Goal: Task Accomplishment & Management: Manage account settings

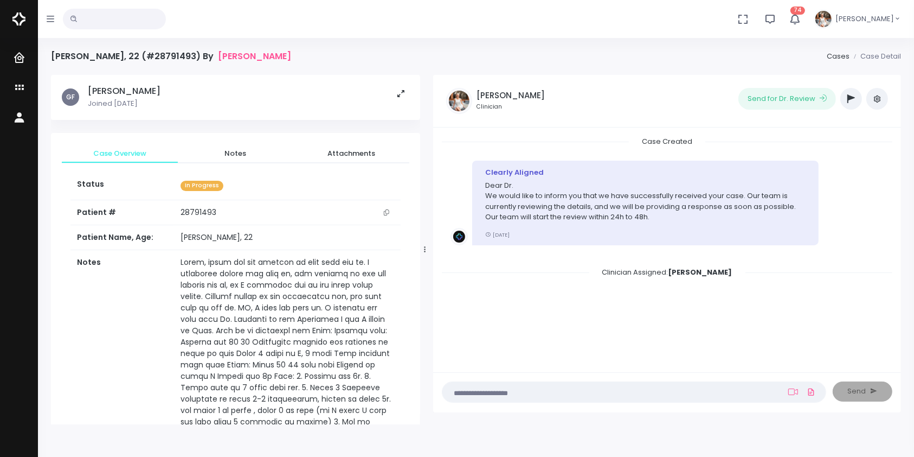
click at [555, 387] on textarea at bounding box center [613, 392] width 328 height 12
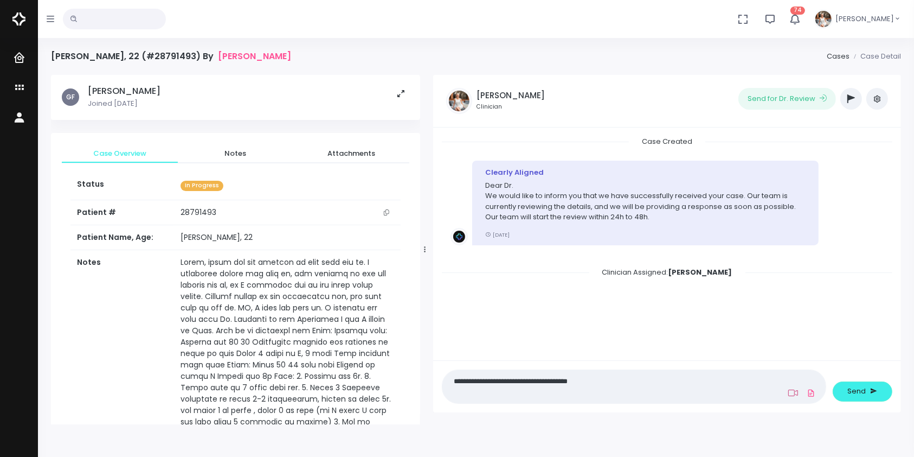
type textarea "**********"
click at [796, 390] on icon at bounding box center [794, 392] width 10 height 7
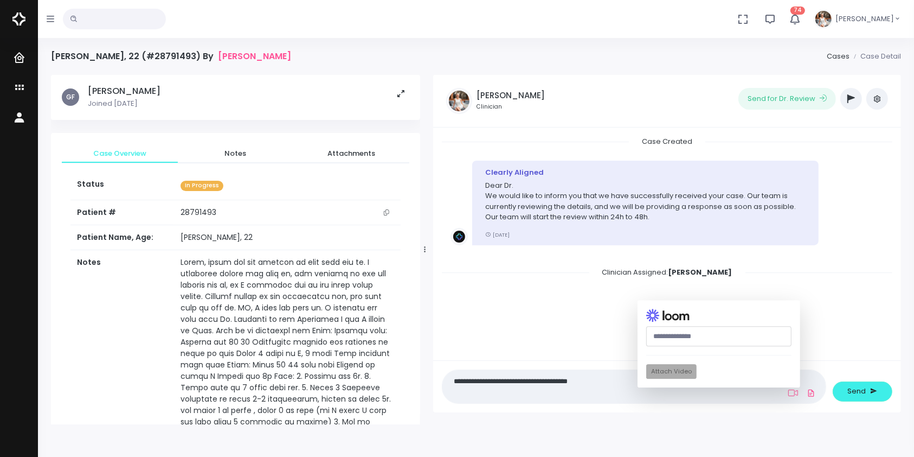
click at [721, 333] on input "text" at bounding box center [718, 336] width 145 height 20
paste input "**********"
type input "**********"
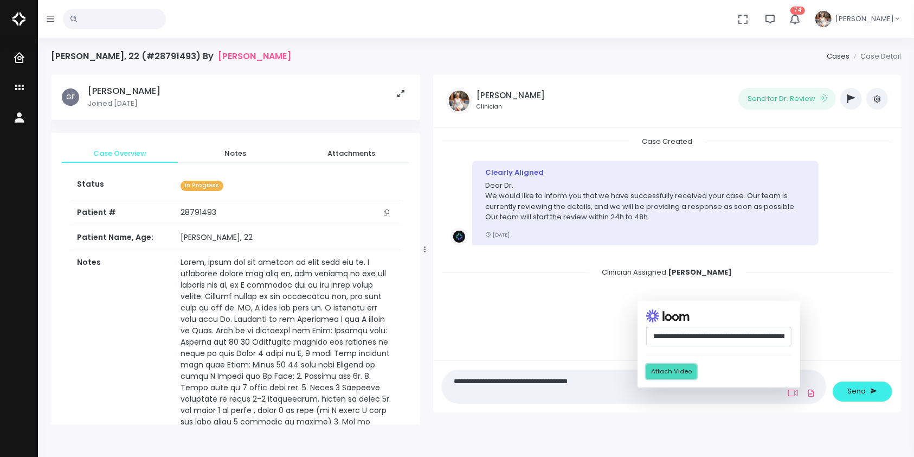
click at [678, 374] on button "Attach Video" at bounding box center [671, 371] width 50 height 15
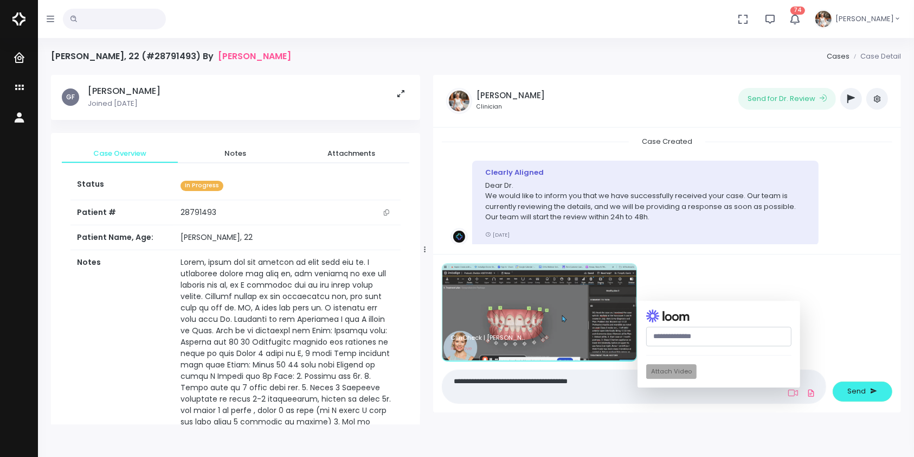
click at [618, 382] on textarea "**********" at bounding box center [613, 386] width 328 height 24
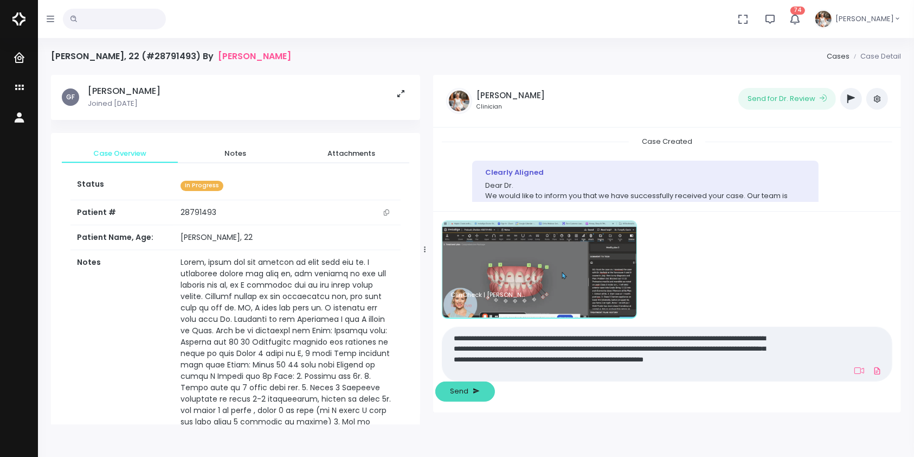
type textarea "**********"
click at [469, 393] on span "Send" at bounding box center [460, 391] width 18 height 11
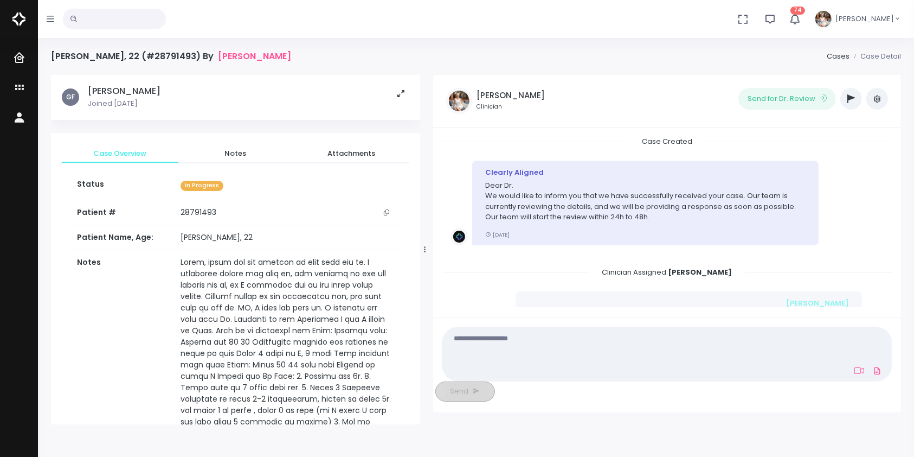
scroll to position [153, 0]
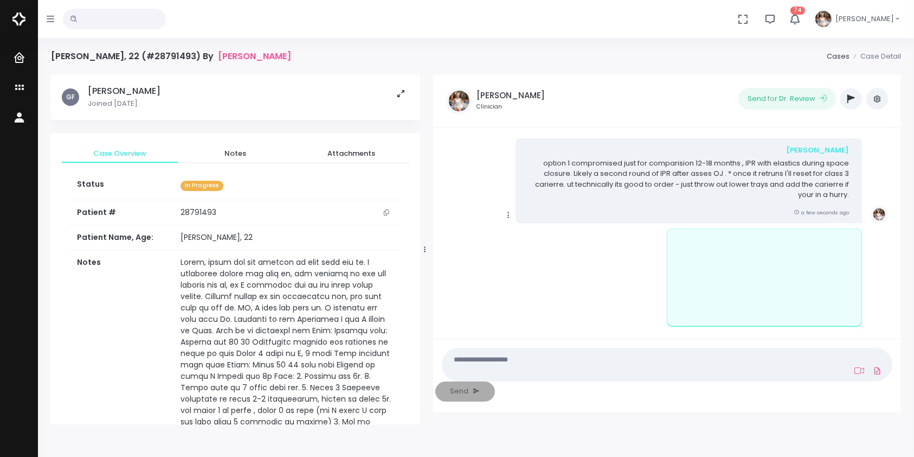
click at [505, 214] on icon "scrollable content" at bounding box center [509, 215] width 10 height 10
click at [545, 238] on link "Mark as Video Review" at bounding box center [558, 236] width 113 height 17
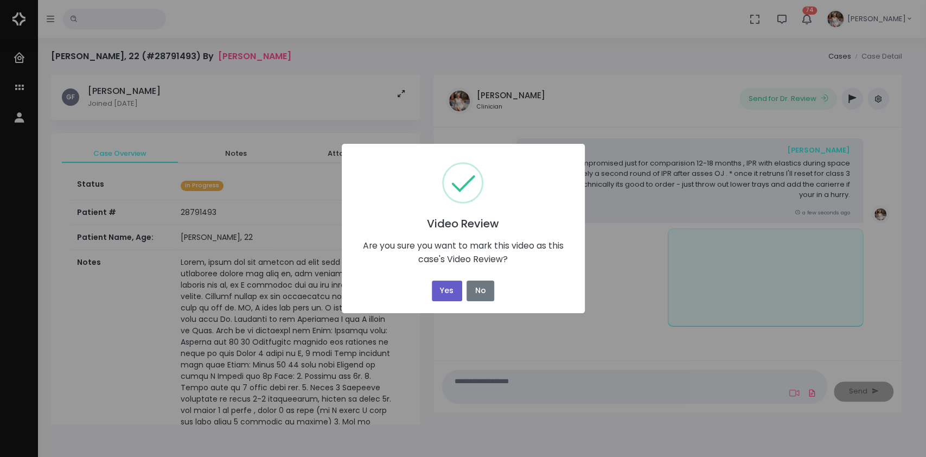
click at [434, 288] on button "Yes" at bounding box center [447, 290] width 30 height 21
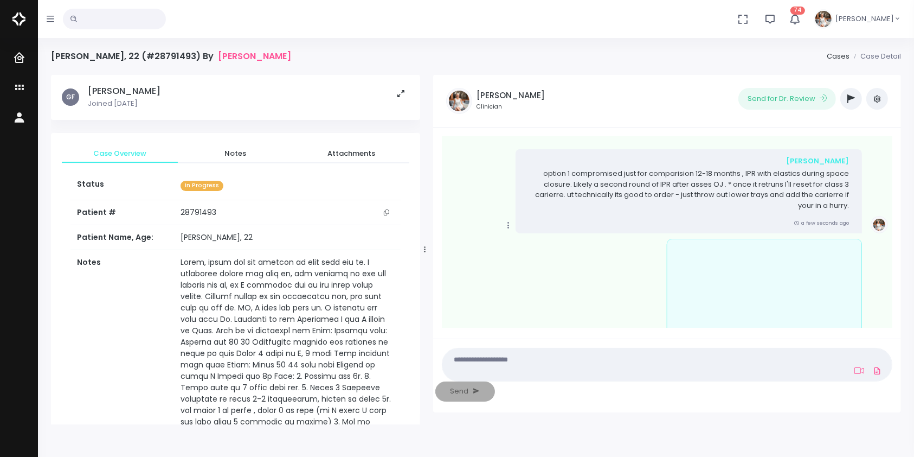
scroll to position [164, 0]
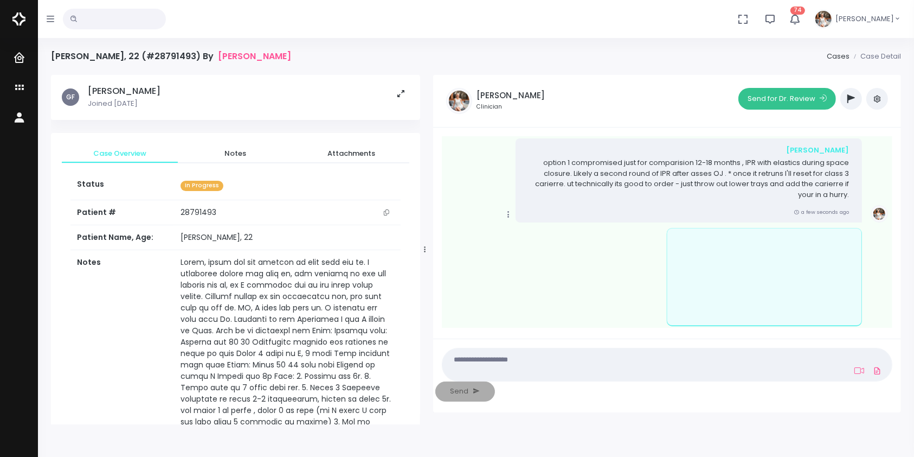
click at [778, 100] on button "Send for Dr. Review" at bounding box center [788, 99] width 98 height 22
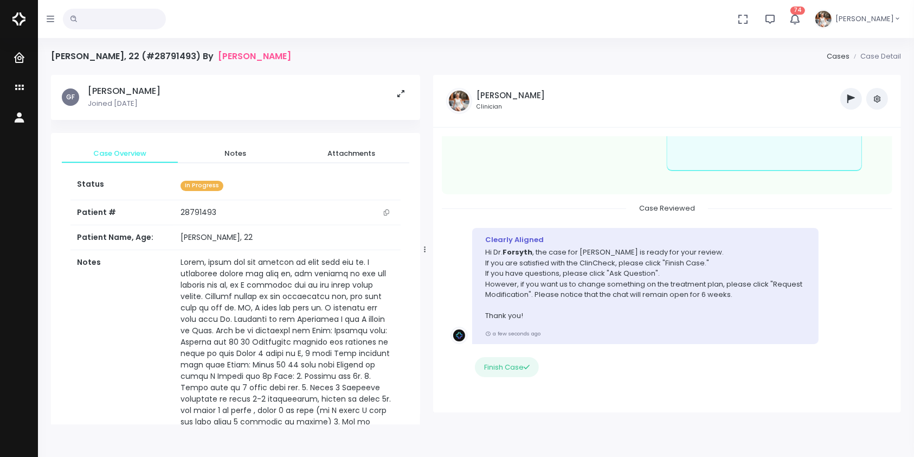
scroll to position [370, 0]
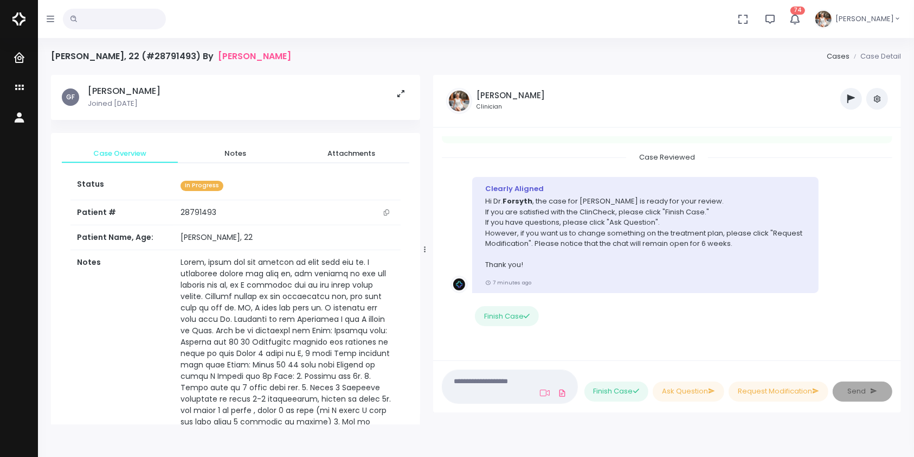
click at [504, 392] on textarea at bounding box center [486, 386] width 75 height 24
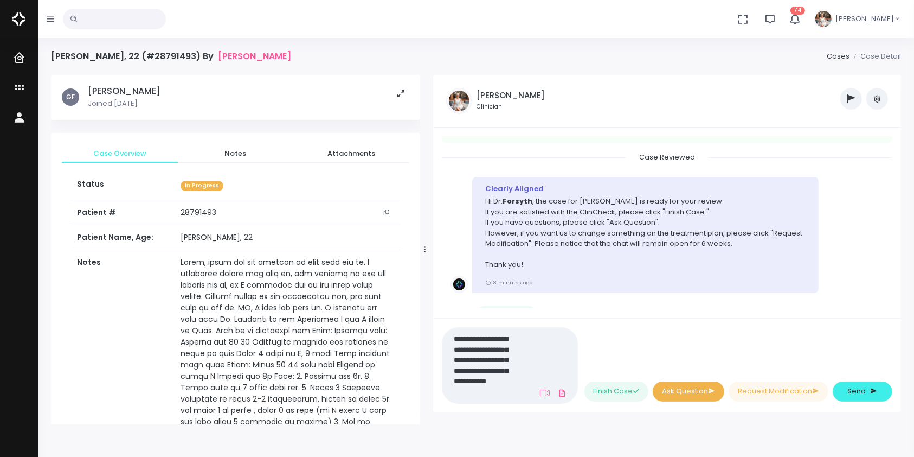
scroll to position [0, 0]
type textarea "**********"
click at [700, 393] on button "Ask Question" at bounding box center [689, 391] width 72 height 20
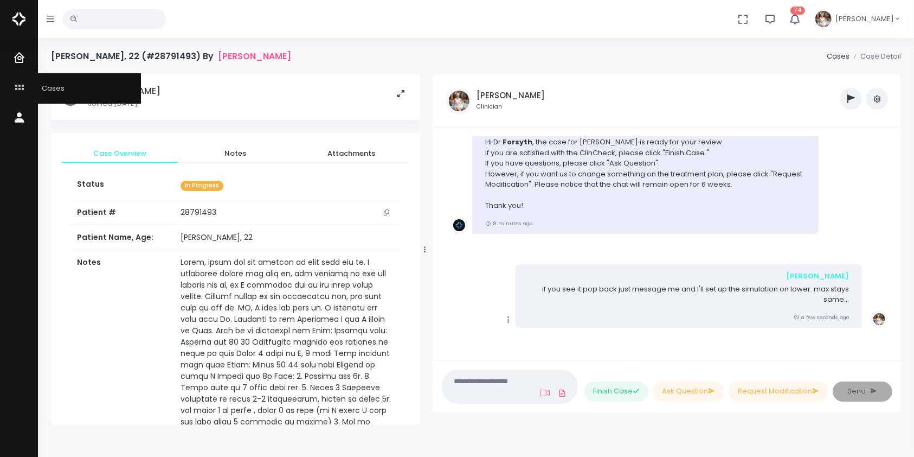
click at [20, 86] on icon "scrollable content" at bounding box center [20, 88] width 15 height 14
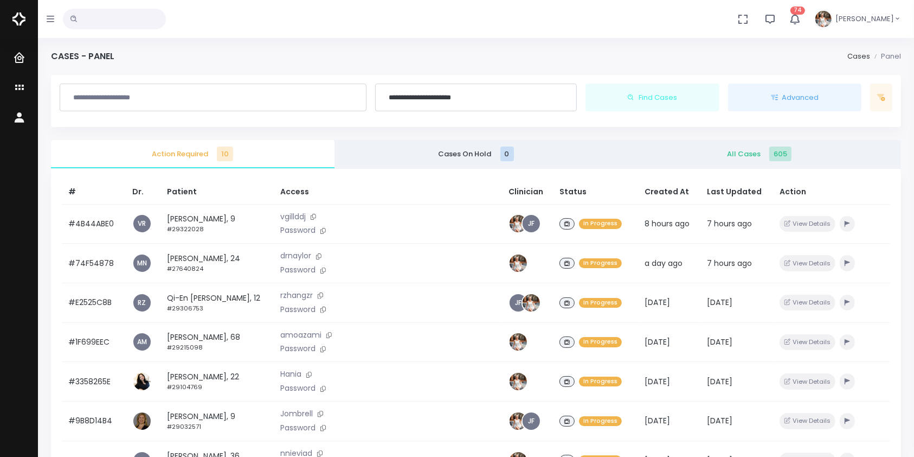
scroll to position [259, 0]
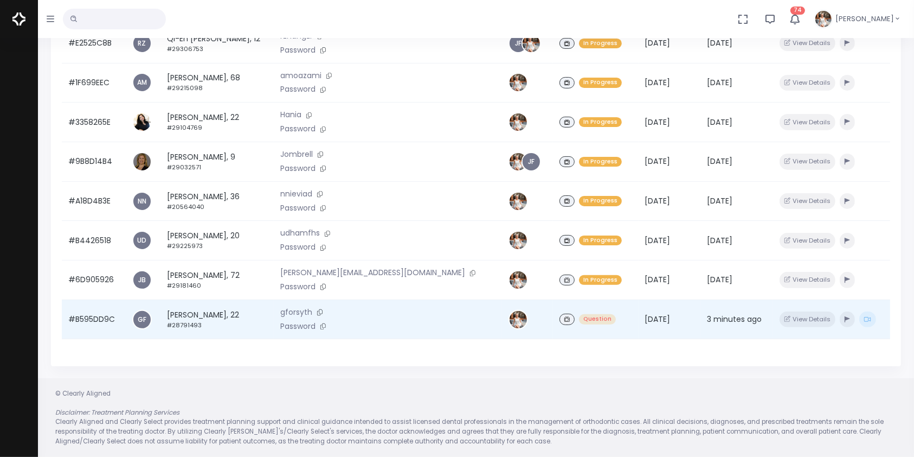
click at [89, 326] on td "#B595DD9C" at bounding box center [94, 319] width 64 height 40
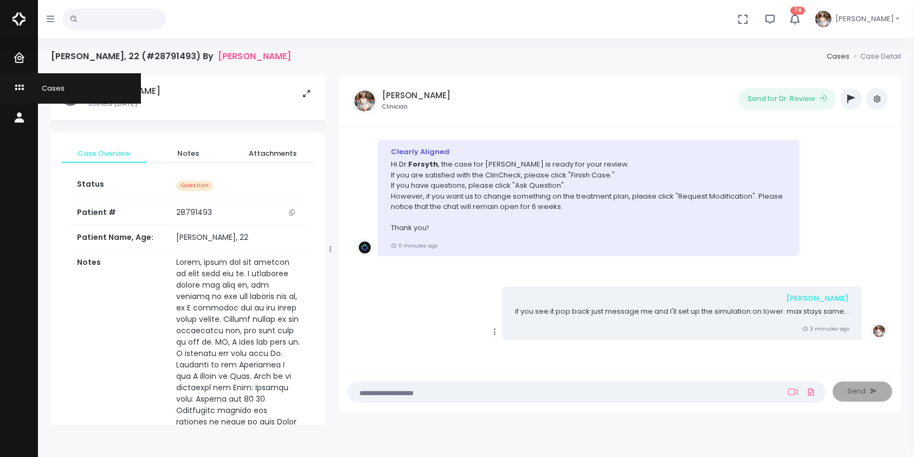
click at [13, 87] on icon "scrollable content" at bounding box center [20, 88] width 15 height 14
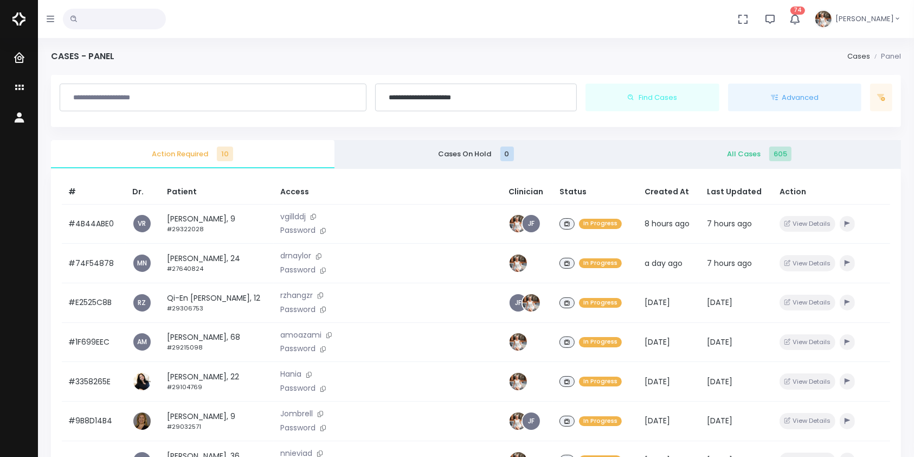
scroll to position [259, 0]
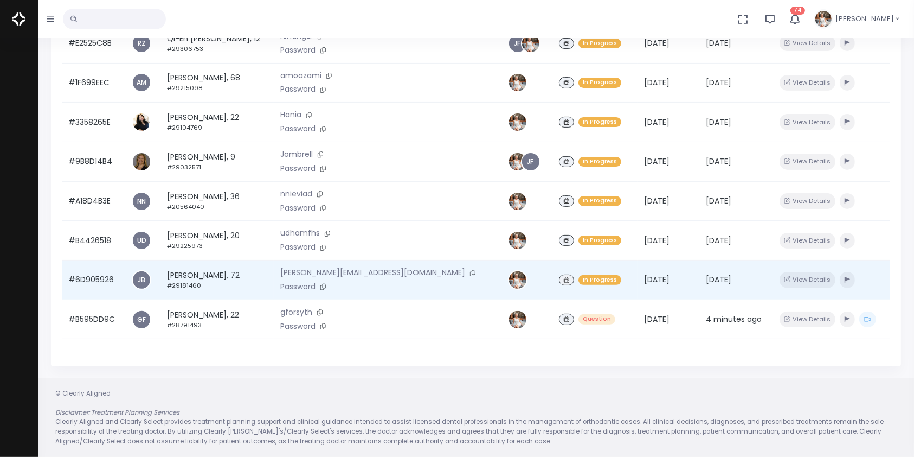
click at [90, 285] on td "#6D905926" at bounding box center [93, 280] width 63 height 40
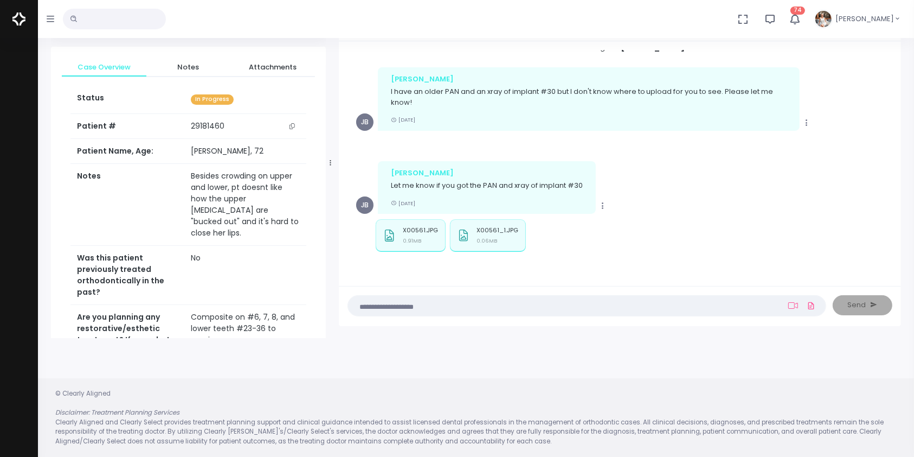
scroll to position [138, 0]
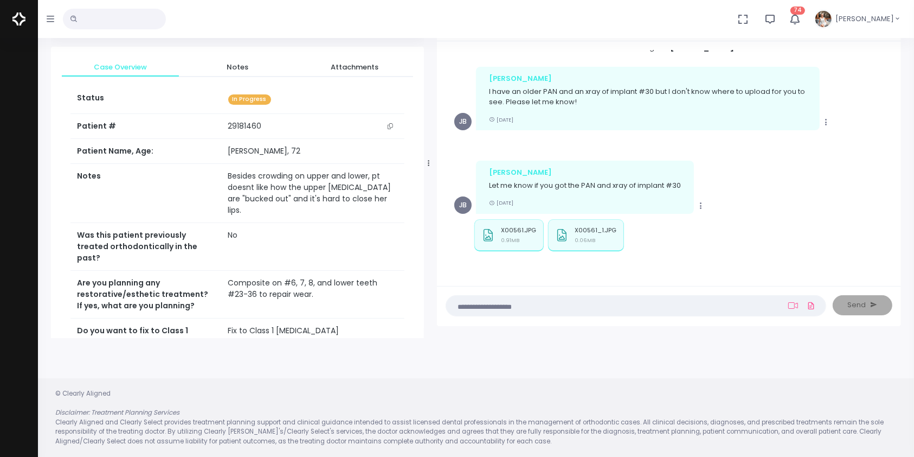
drag, startPoint x: 330, startPoint y: 164, endPoint x: 428, endPoint y: 175, distance: 98.7
click at [428, 175] on div at bounding box center [428, 163] width 5 height 342
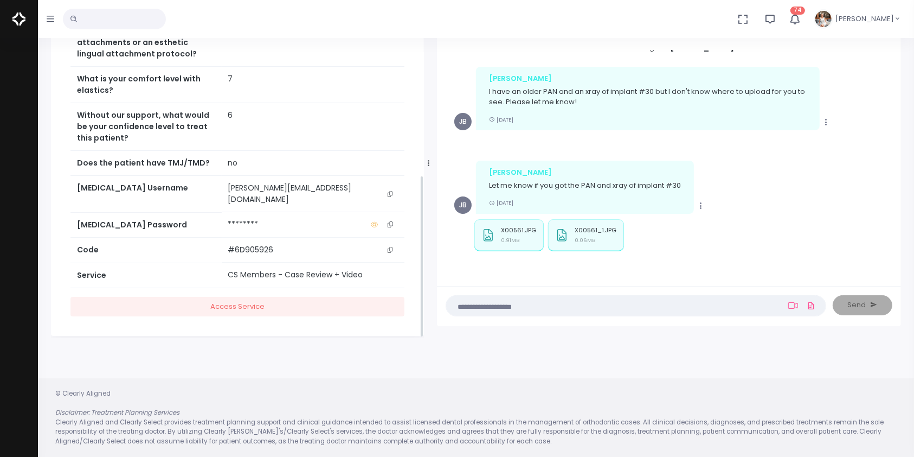
scroll to position [401, 0]
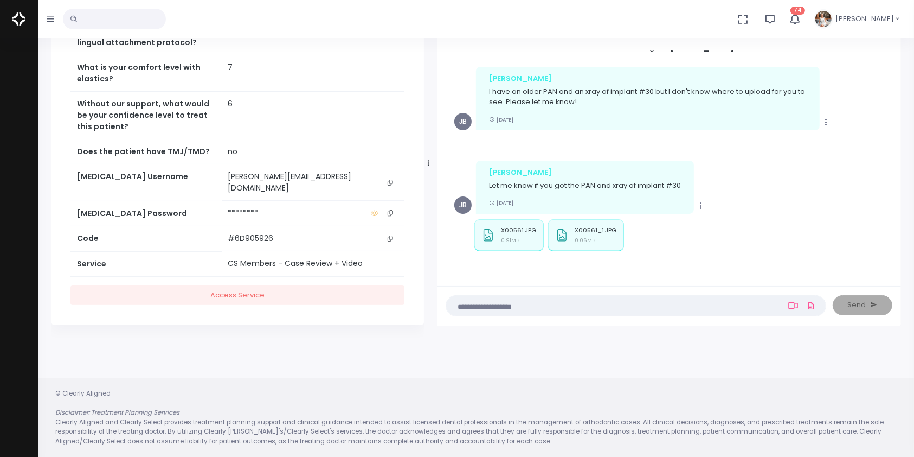
click at [389, 185] on icon "scrollable content" at bounding box center [390, 183] width 5 height 6
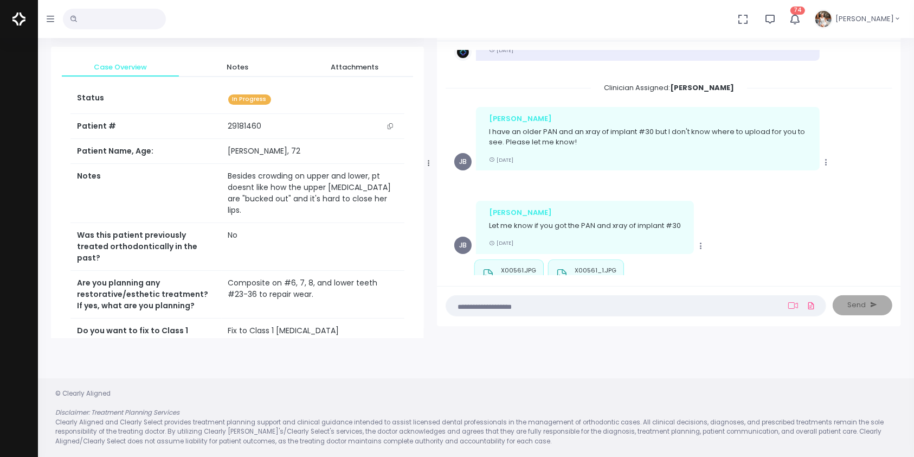
scroll to position [138, 0]
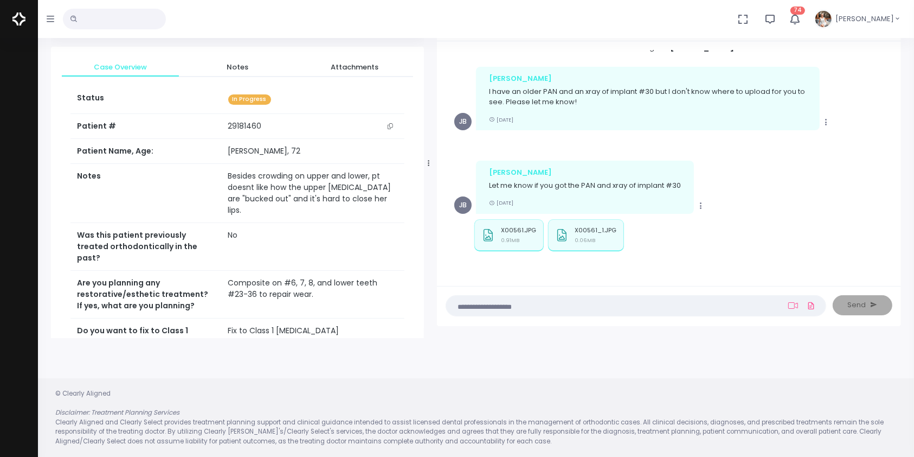
click at [549, 302] on textarea at bounding box center [615, 305] width 324 height 12
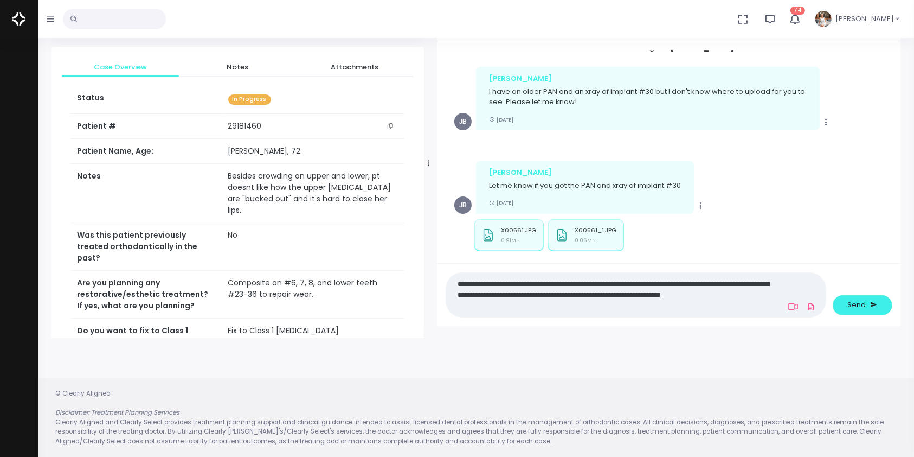
scroll to position [0, 0]
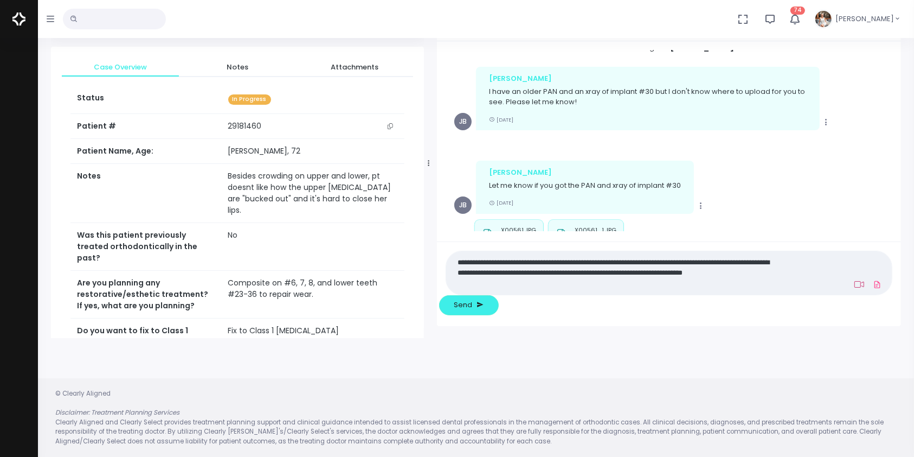
type textarea "**********"
click at [855, 289] on icon at bounding box center [860, 284] width 10 height 9
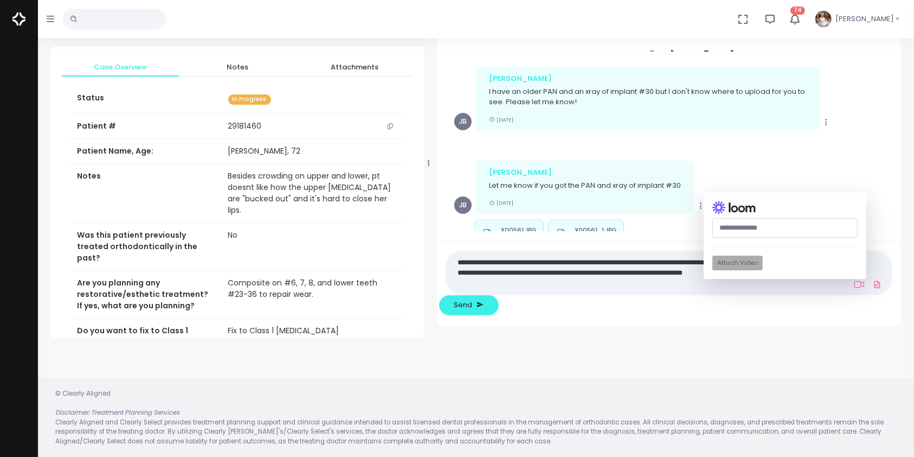
click at [746, 238] on input "text" at bounding box center [785, 228] width 145 height 20
paste input "**********"
type input "**********"
click at [713, 271] on button "Attach Video" at bounding box center [738, 263] width 50 height 15
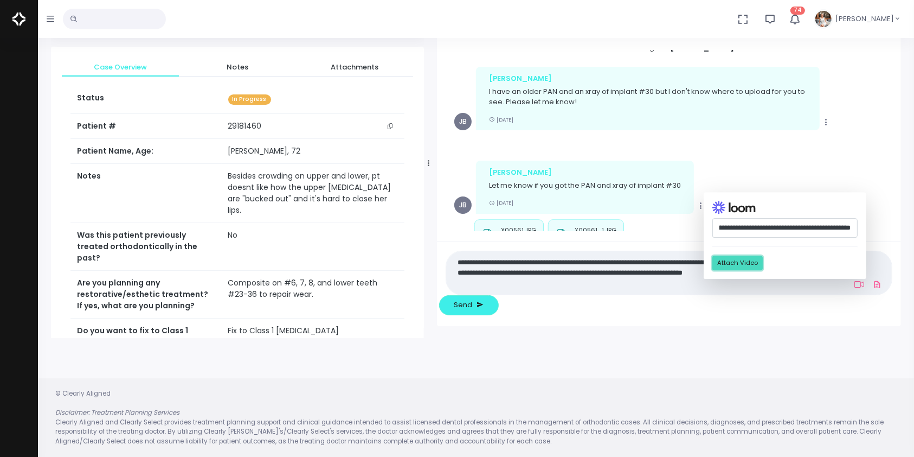
scroll to position [0, 0]
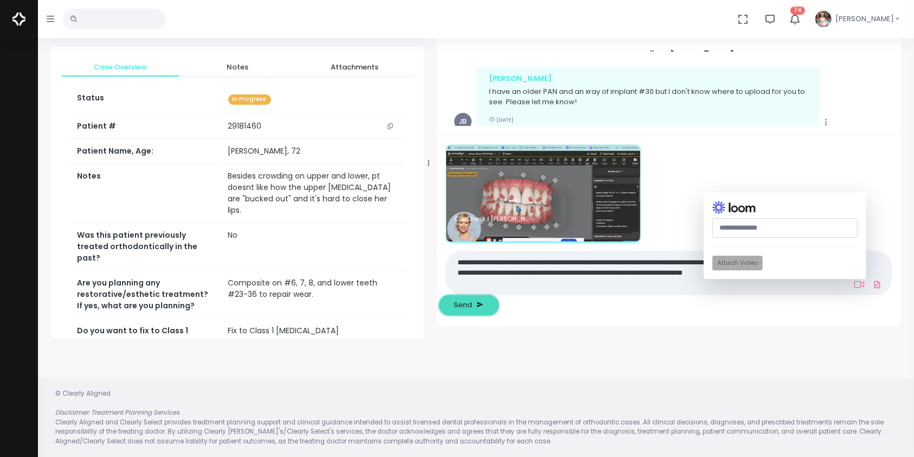
click at [473, 304] on span "Send" at bounding box center [463, 304] width 18 height 11
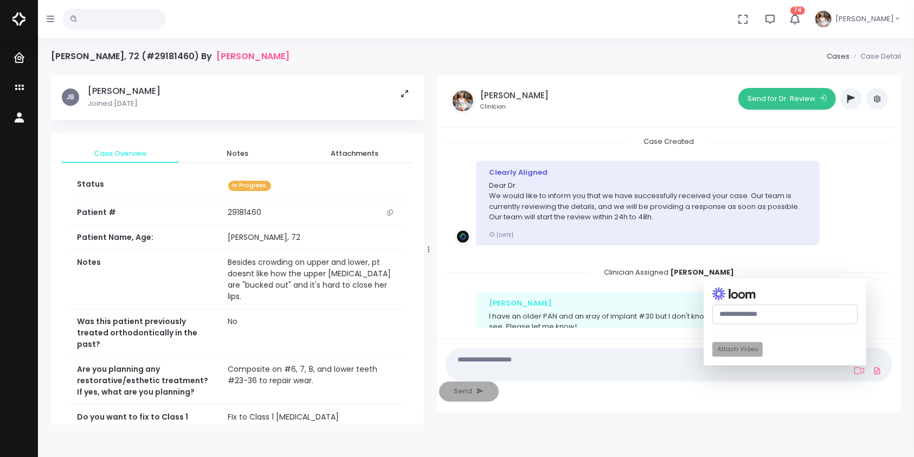
click at [784, 105] on button "Send for Dr. Review" at bounding box center [788, 99] width 98 height 22
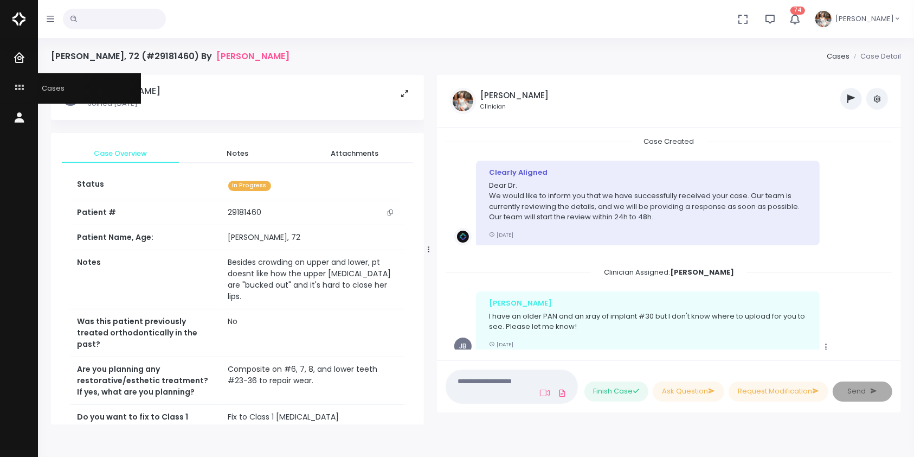
click at [14, 83] on icon "scrollable content" at bounding box center [20, 88] width 15 height 14
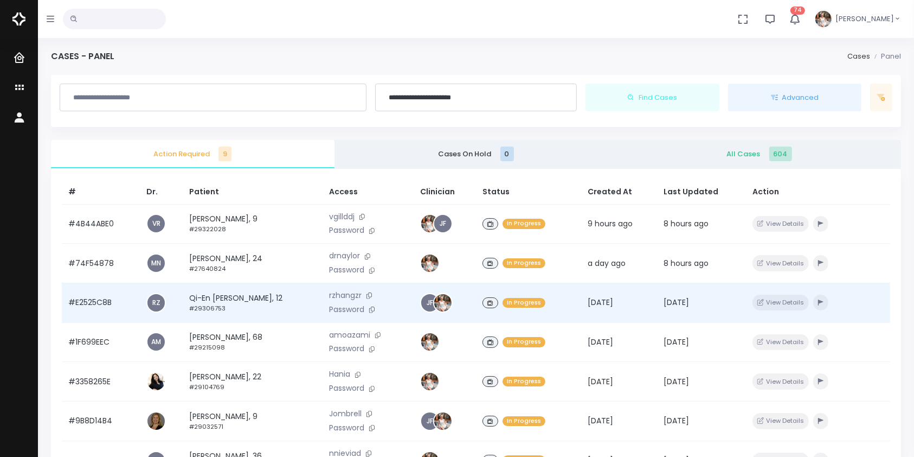
scroll to position [259, 0]
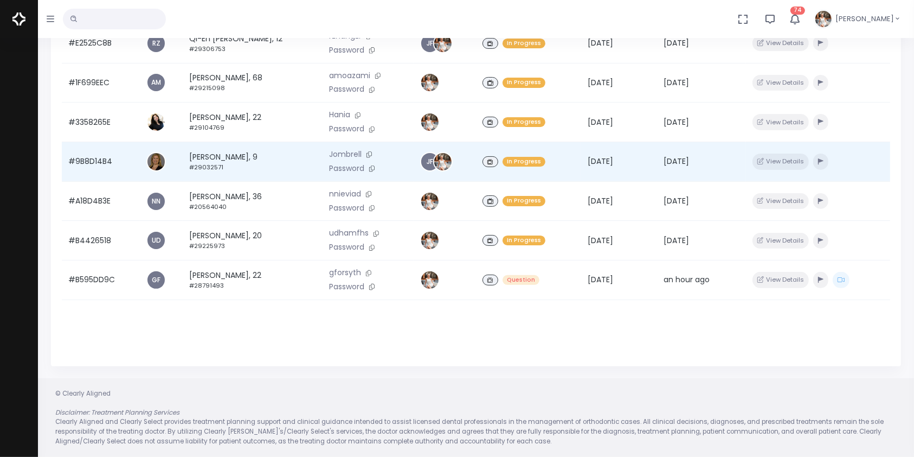
click at [82, 164] on td "#9B8D14B4" at bounding box center [101, 162] width 78 height 40
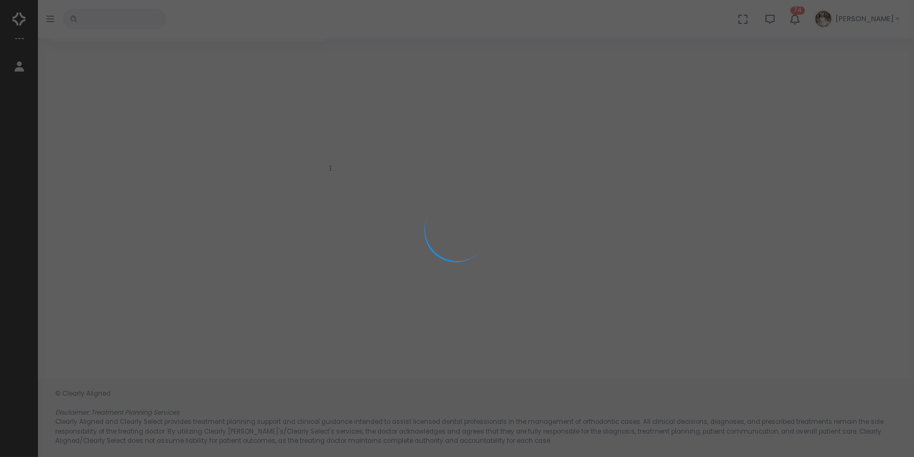
scroll to position [86, 0]
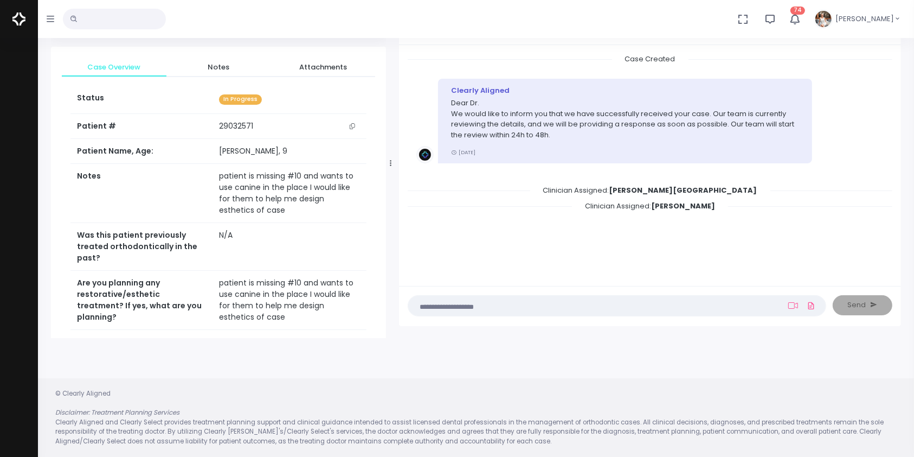
drag, startPoint x: 332, startPoint y: 163, endPoint x: 404, endPoint y: 168, distance: 72.3
click at [394, 168] on div at bounding box center [390, 163] width 5 height 342
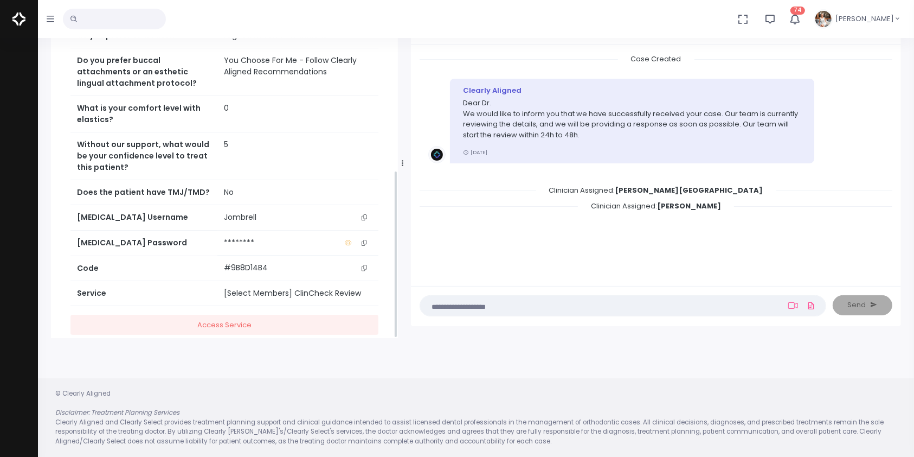
scroll to position [377, 0]
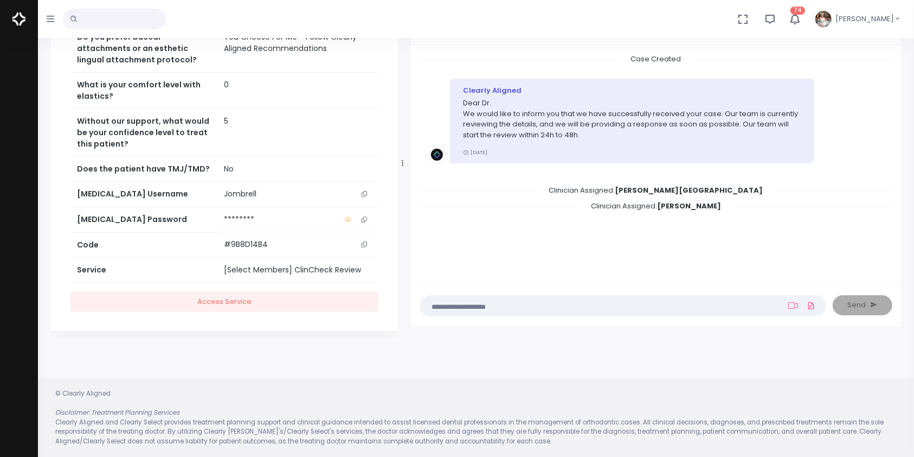
click at [367, 191] on icon "scrollable content" at bounding box center [364, 194] width 5 height 6
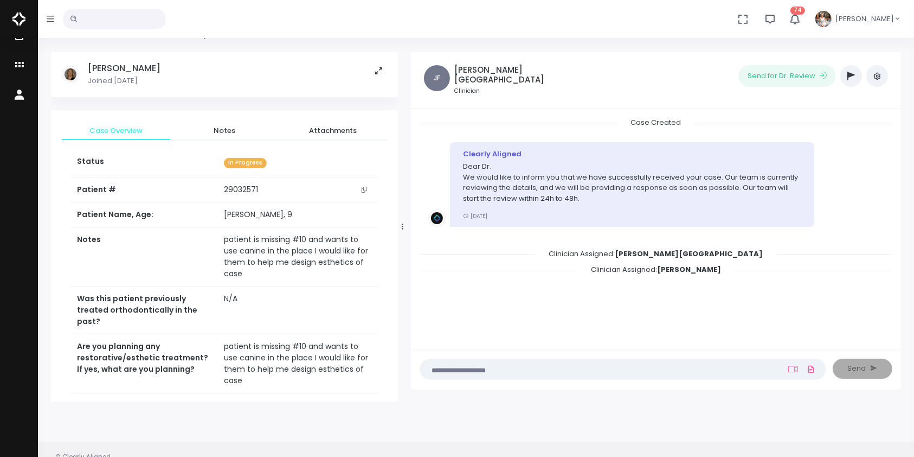
scroll to position [0, 0]
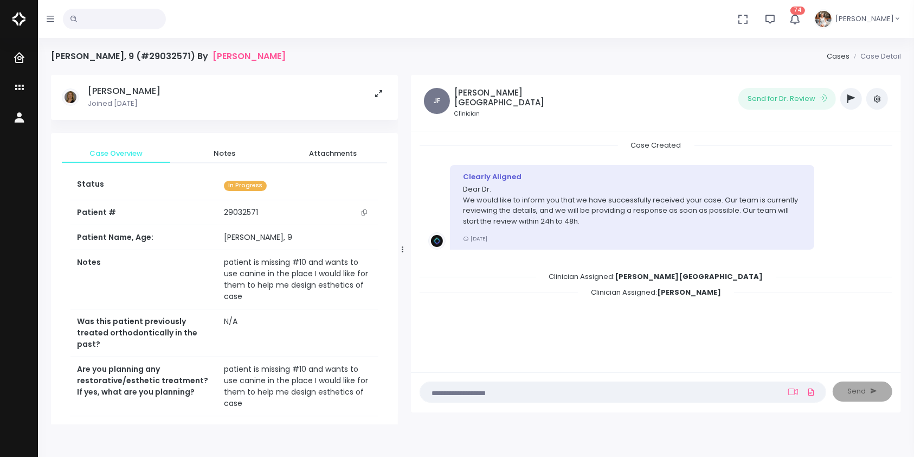
click at [853, 98] on icon "button" at bounding box center [852, 98] width 8 height 9
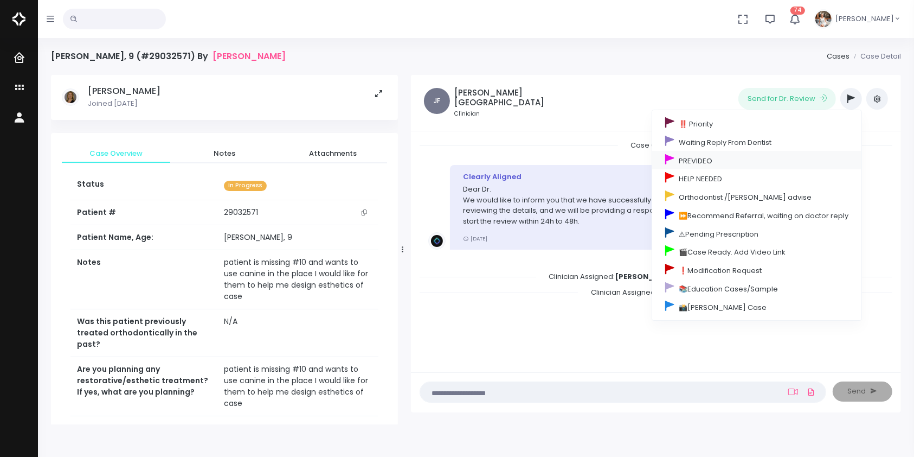
click at [712, 162] on link "PREVIDEO" at bounding box center [756, 160] width 209 height 18
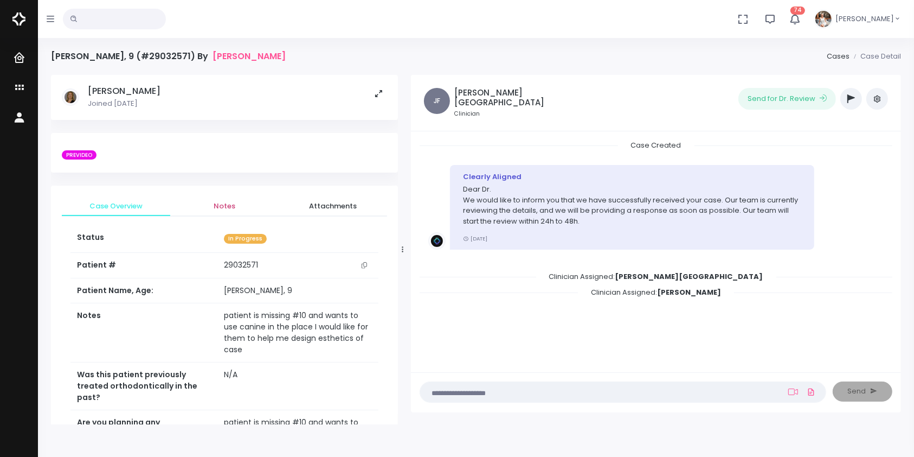
click at [221, 150] on div "PREVIDEO" at bounding box center [224, 155] width 325 height 14
click at [233, 208] on span "Notes" at bounding box center [224, 206] width 91 height 11
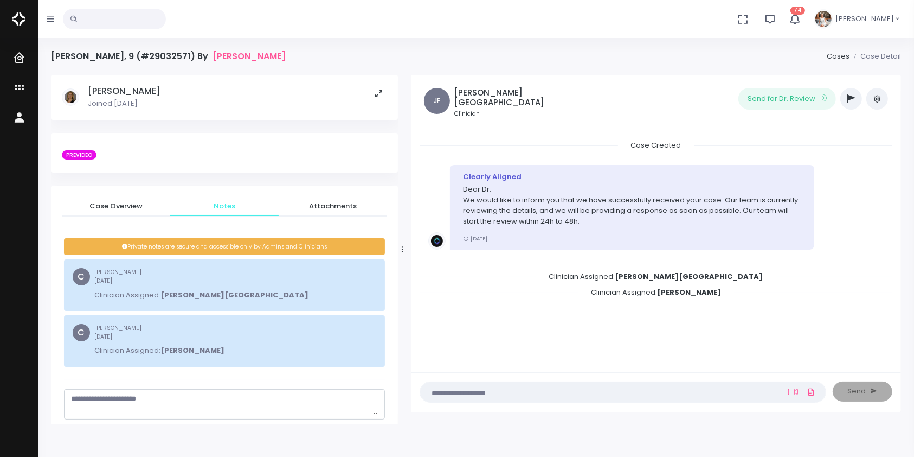
click at [206, 400] on textarea "scrollable content" at bounding box center [224, 403] width 307 height 21
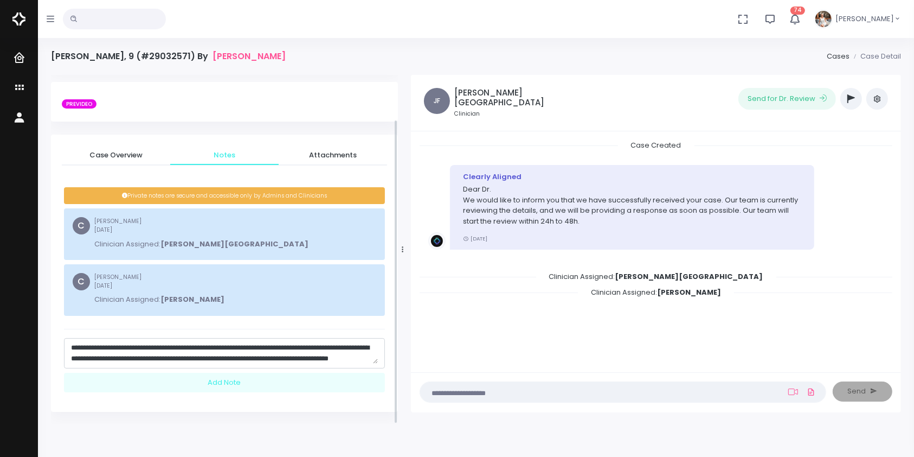
scroll to position [52, 0]
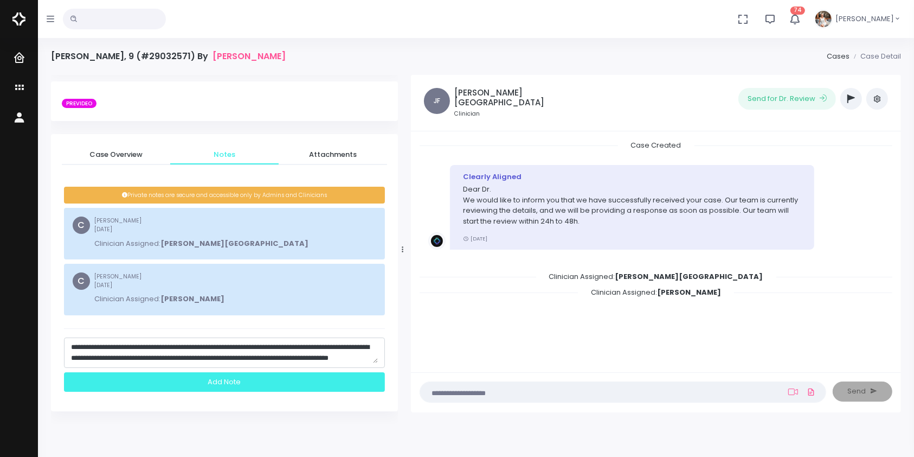
type textarea "**********"
click at [269, 377] on div "Add Note" at bounding box center [224, 382] width 321 height 20
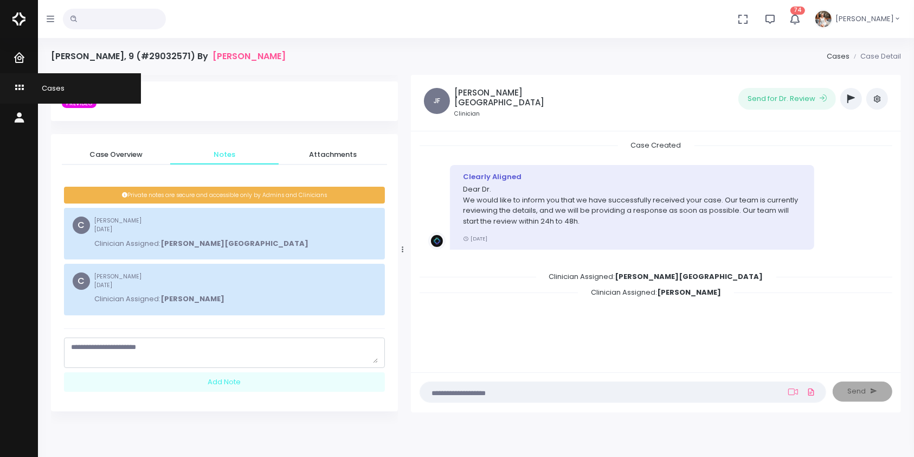
scroll to position [0, 0]
click at [17, 86] on icon "scrollable content" at bounding box center [20, 88] width 15 height 14
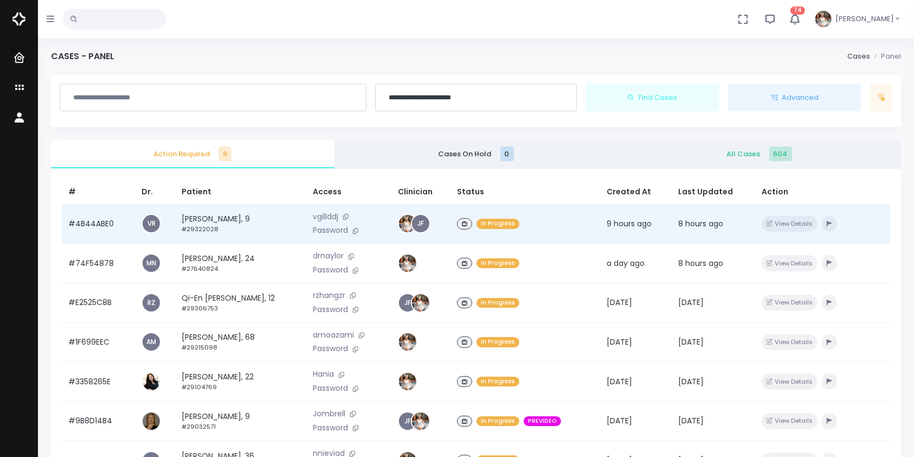
click at [91, 215] on td "#4B44ABE0" at bounding box center [98, 224] width 73 height 40
